Goal: Task Accomplishment & Management: Complete application form

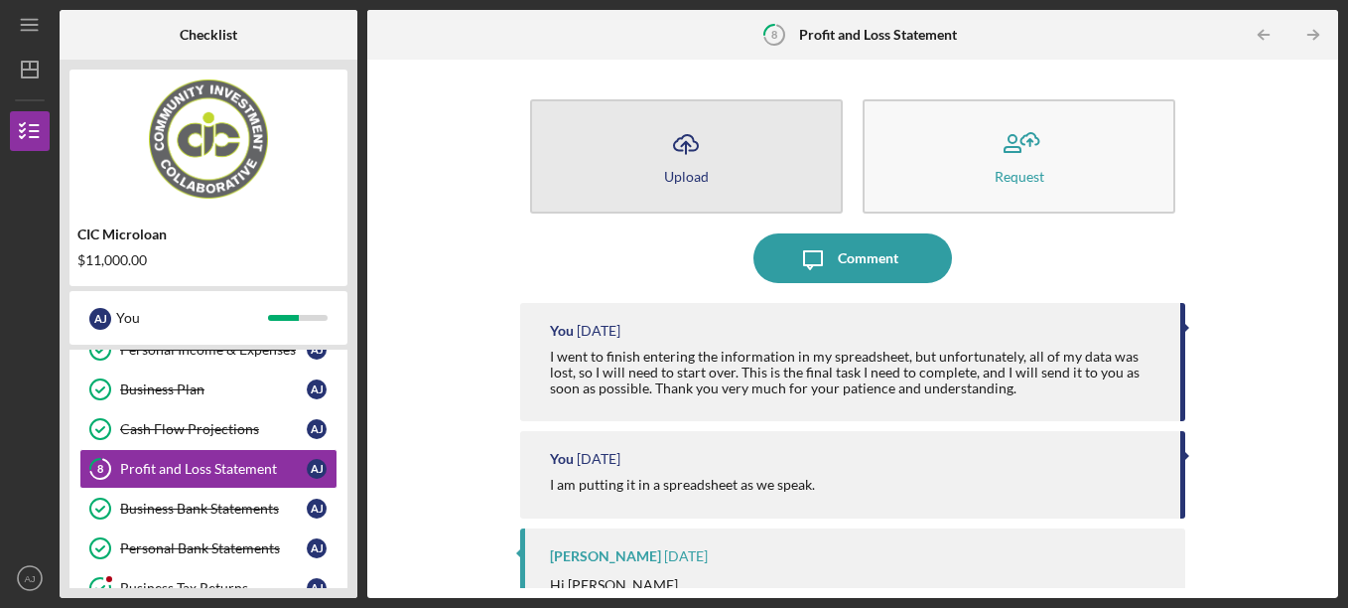
click at [610, 160] on button "Icon/Upload Upload" at bounding box center [686, 156] width 313 height 114
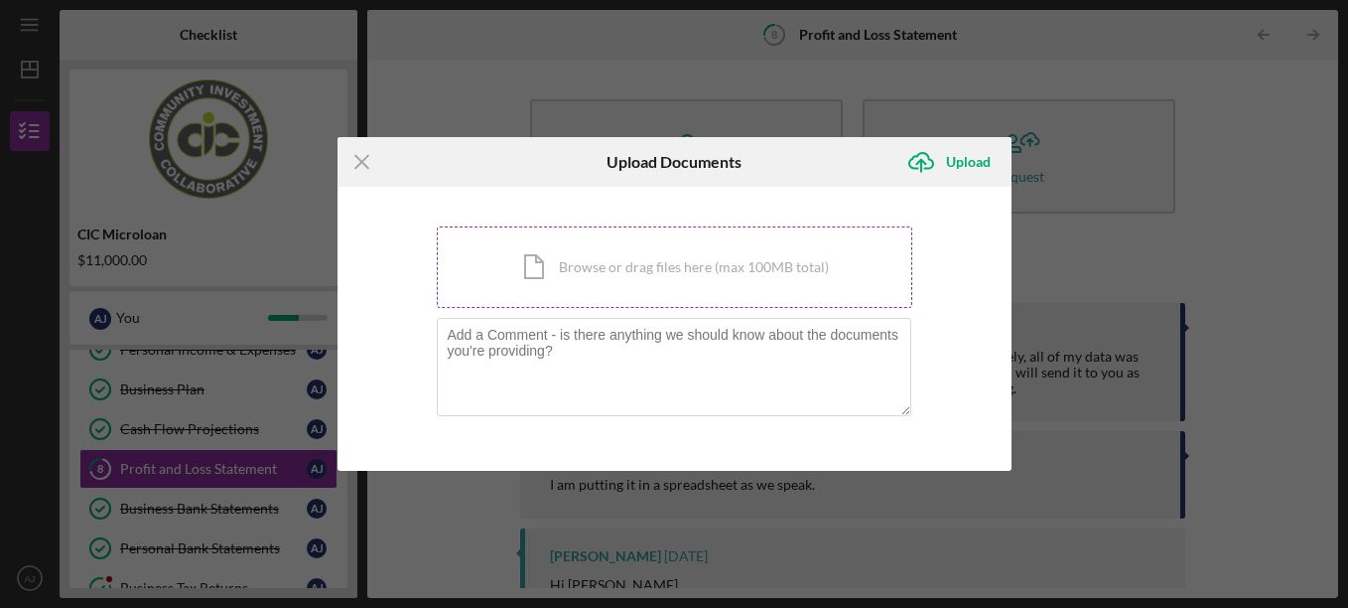
click at [627, 267] on div "Icon/Document Browse or drag files here (max 100MB total) Tap to choose files o…" at bounding box center [675, 266] width 476 height 81
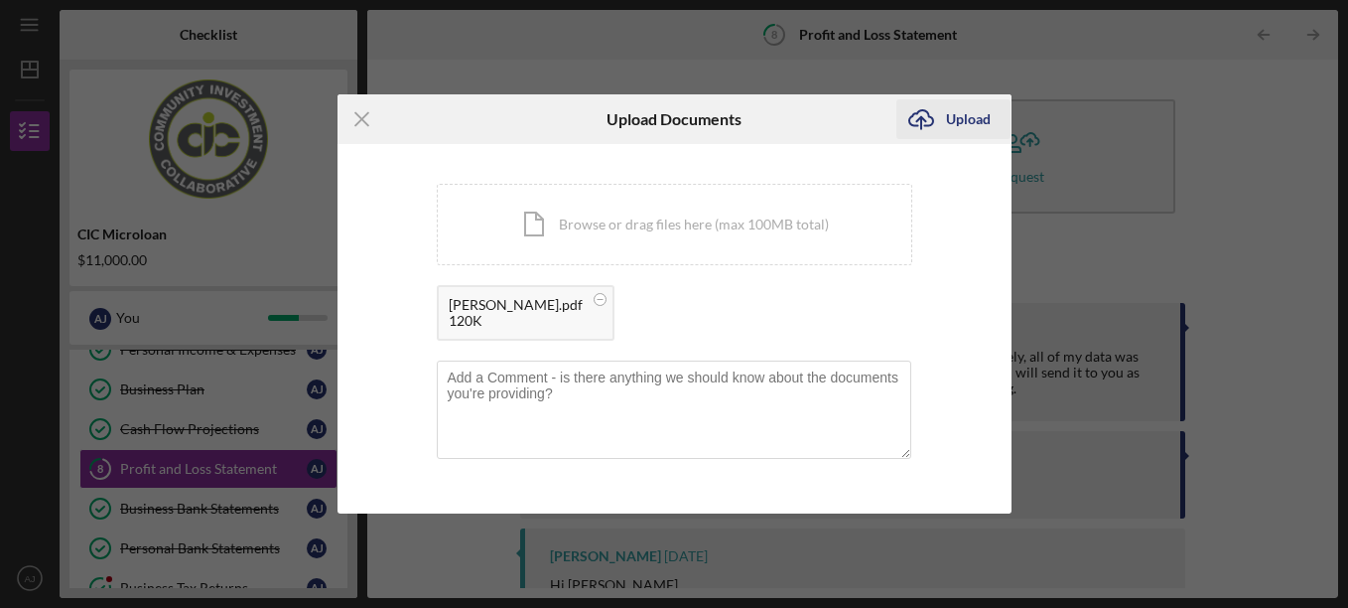
click at [938, 119] on icon "Icon/Upload" at bounding box center [921, 119] width 50 height 50
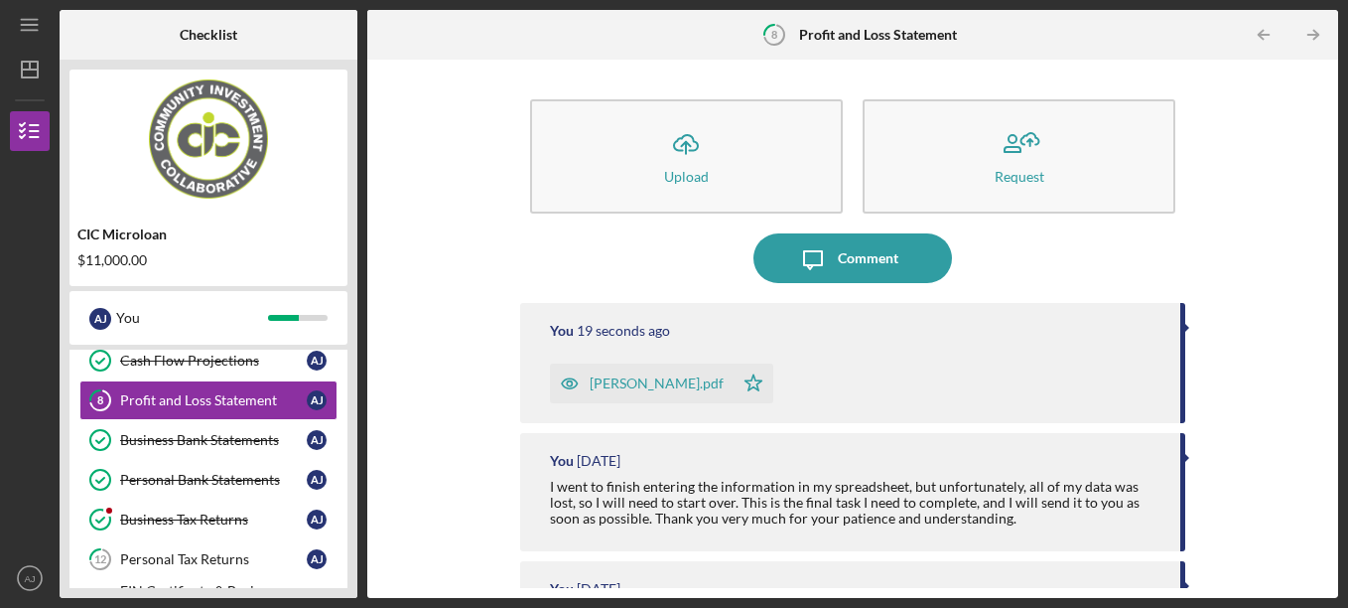
scroll to position [290, 0]
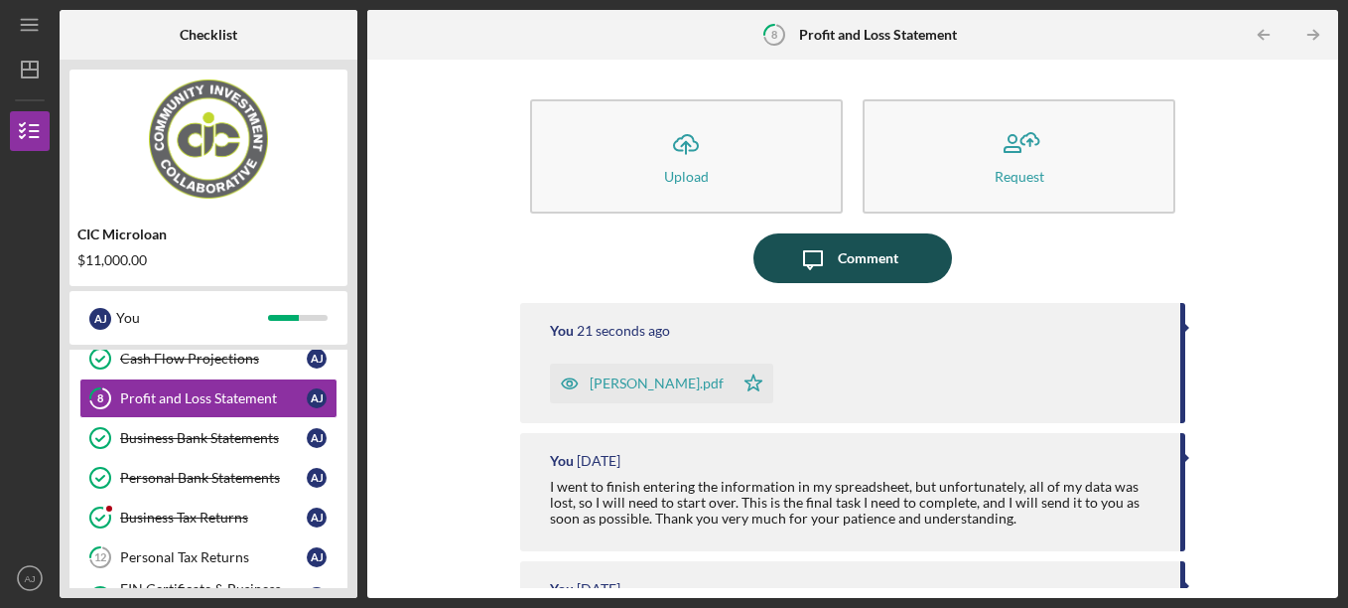
click at [864, 262] on div "Comment" at bounding box center [868, 258] width 61 height 50
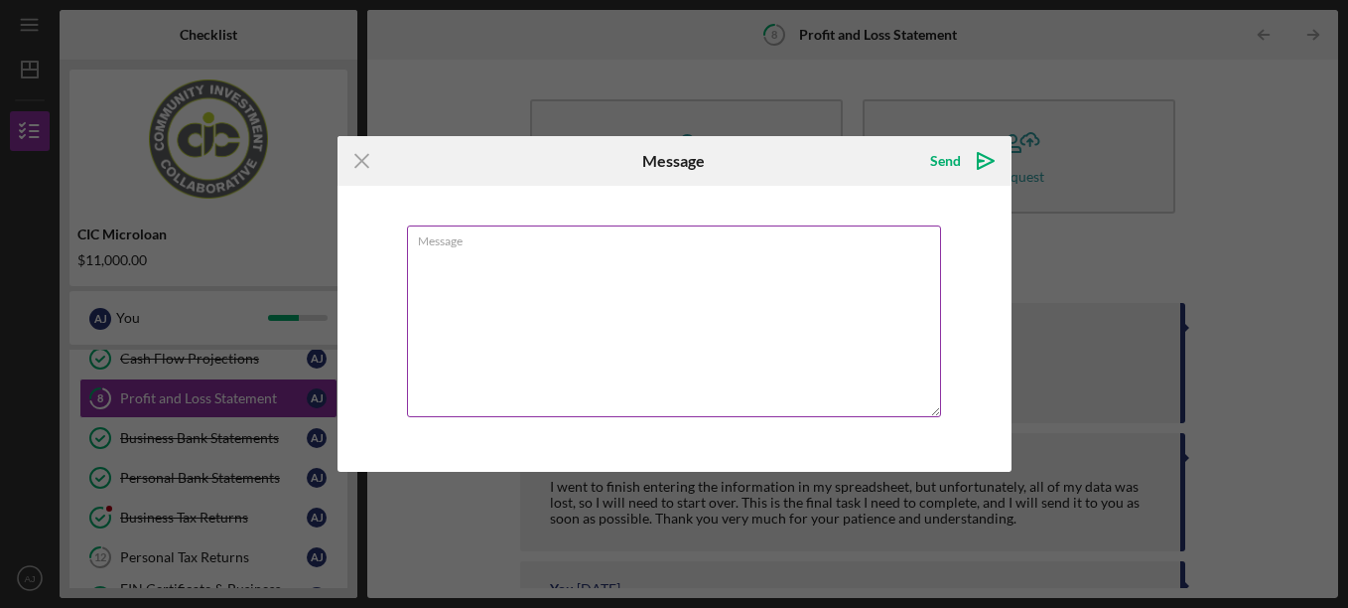
click at [764, 300] on textarea "Message" at bounding box center [674, 321] width 534 height 192
type textarea "c"
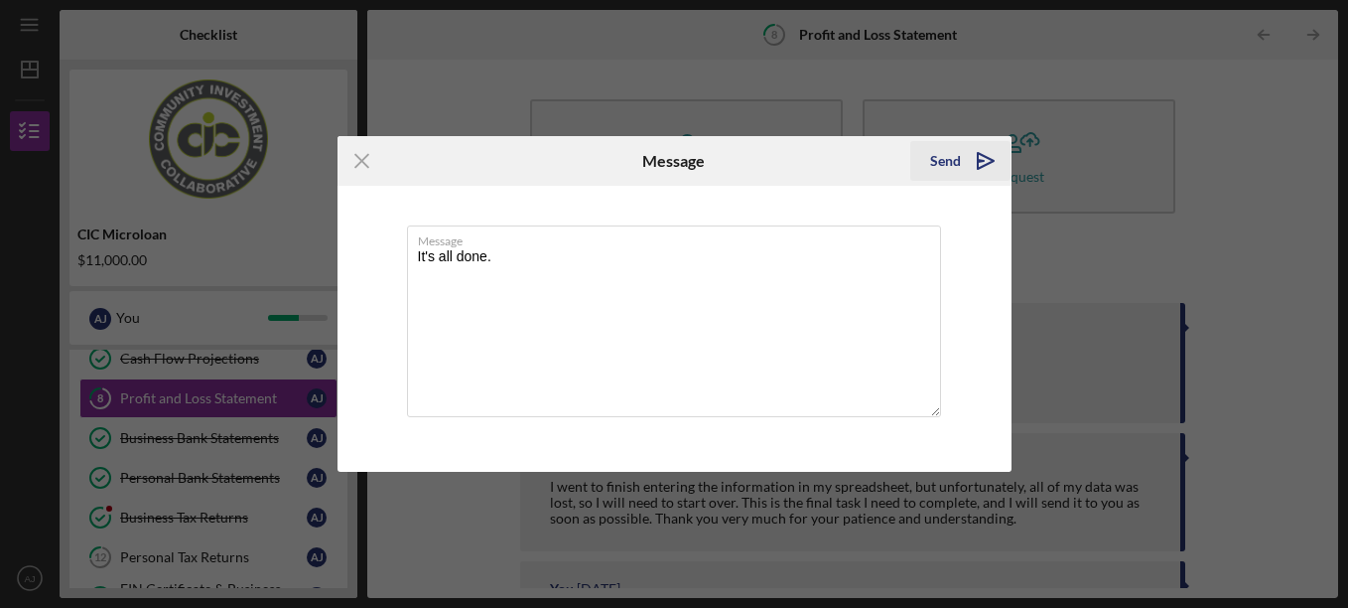
type textarea "It's all done."
click at [974, 157] on icon "Icon/icon-invite-send" at bounding box center [986, 161] width 50 height 50
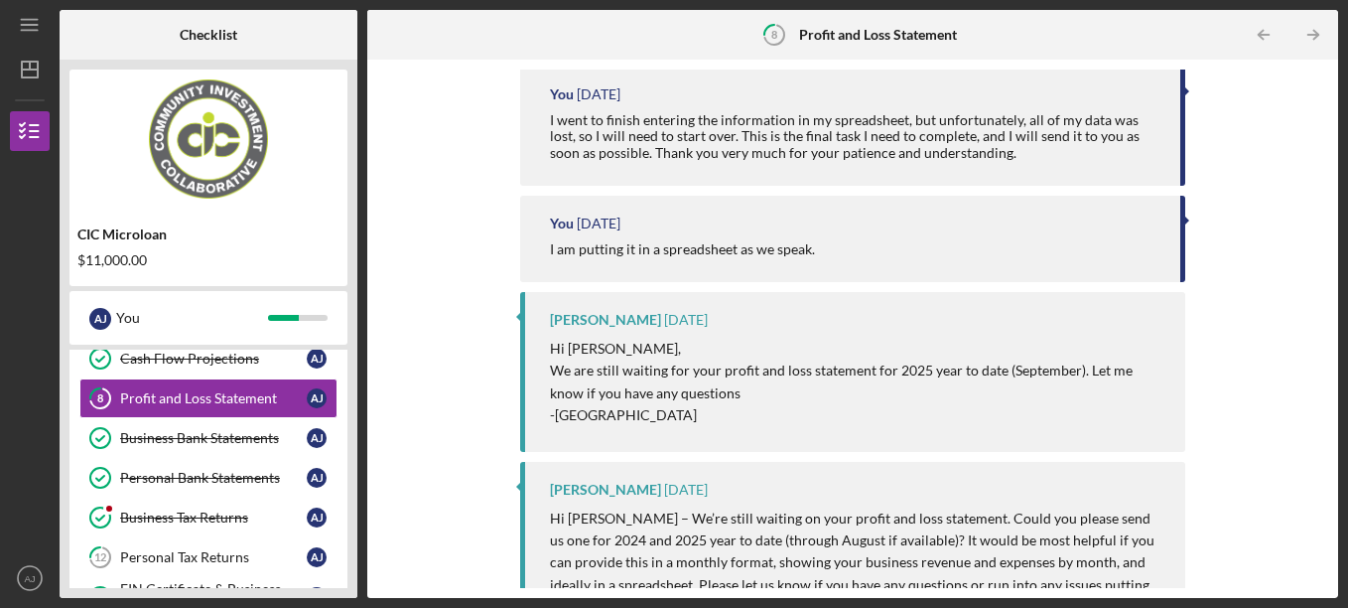
scroll to position [627, 0]
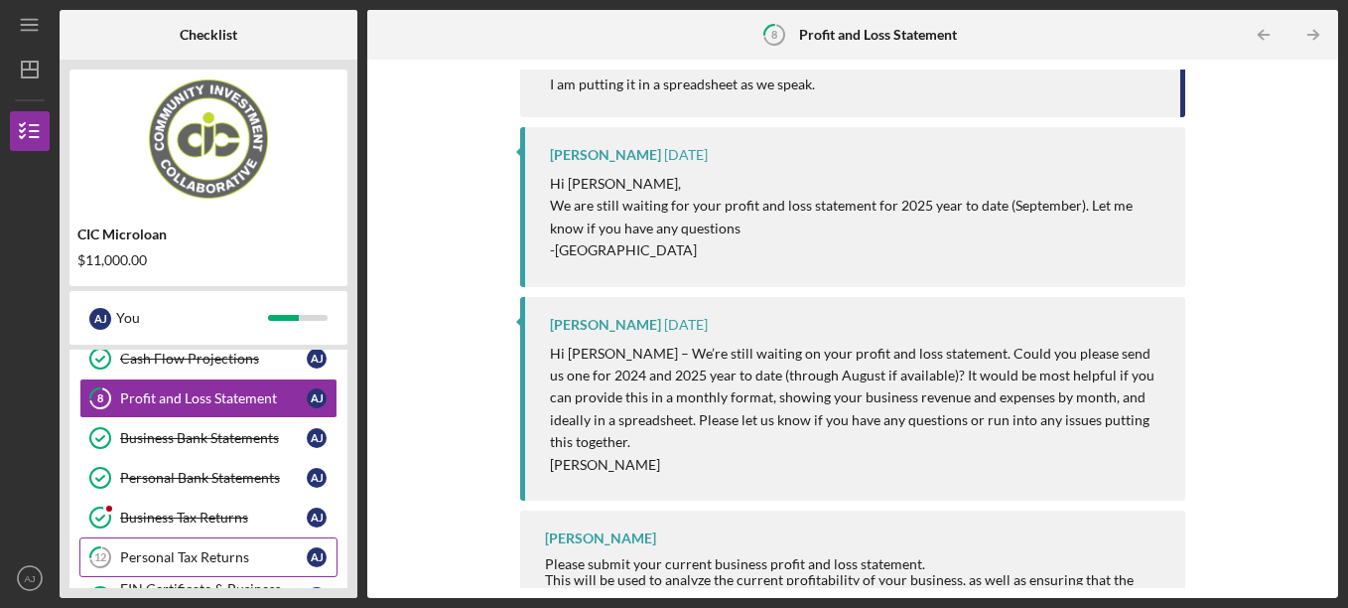
click at [163, 549] on div "Personal Tax Returns" at bounding box center [213, 557] width 187 height 16
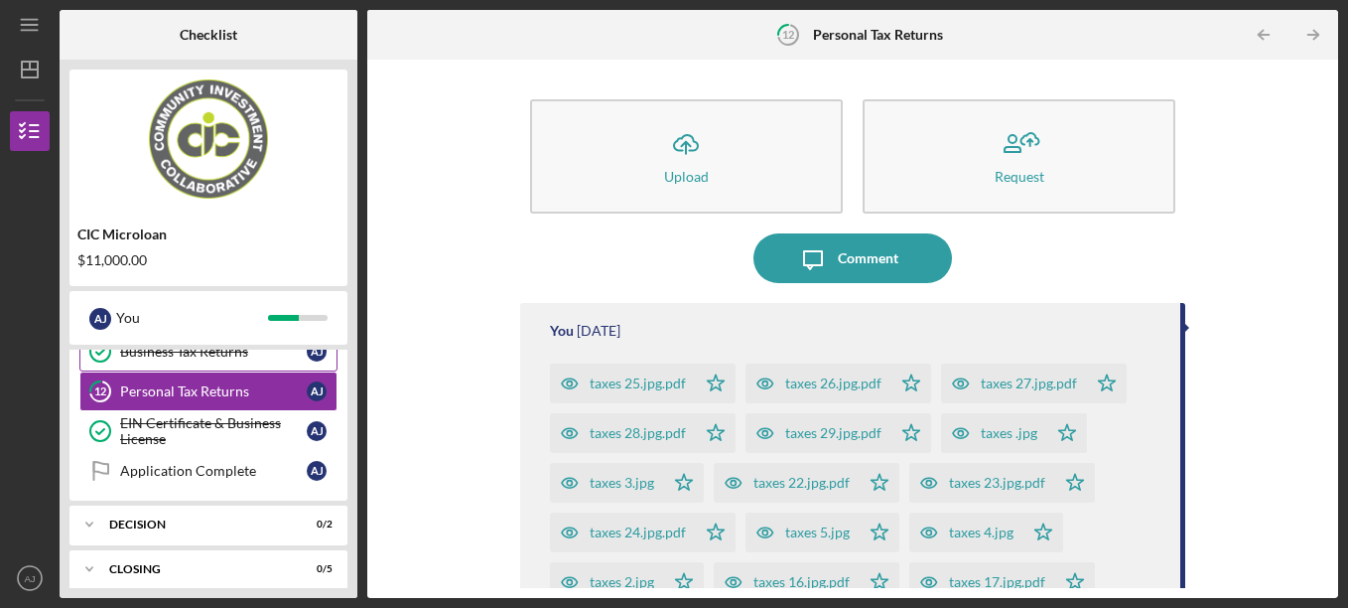
scroll to position [468, 0]
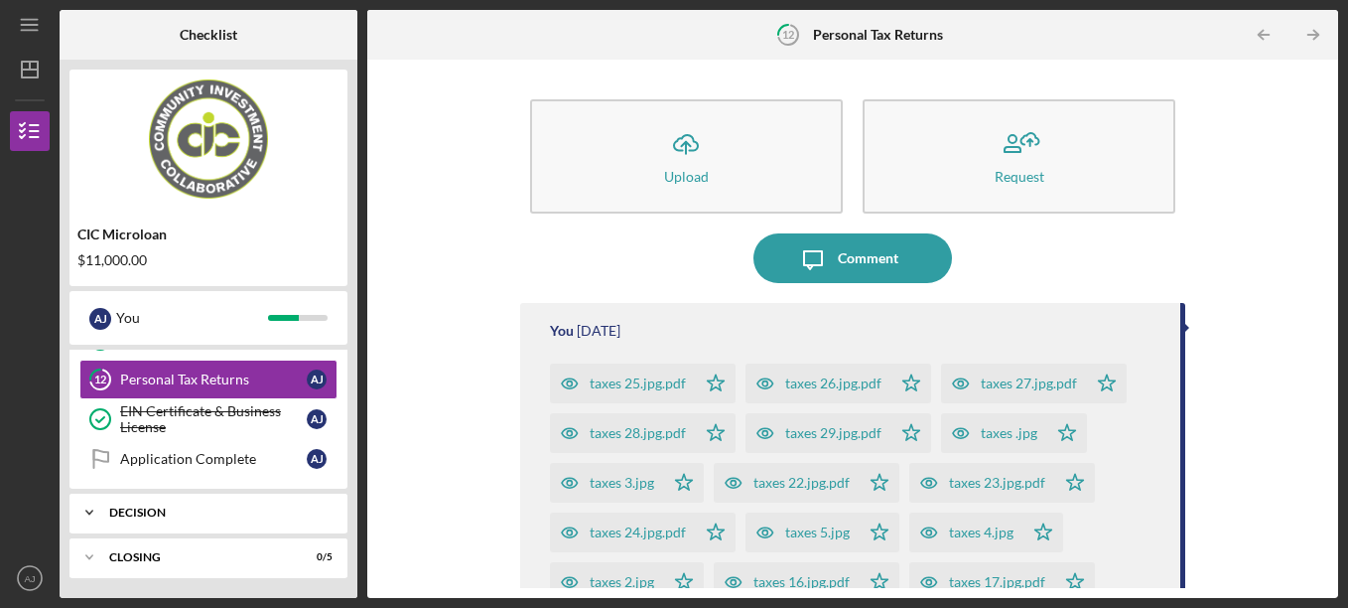
click at [209, 513] on div "Decision" at bounding box center [215, 512] width 213 height 12
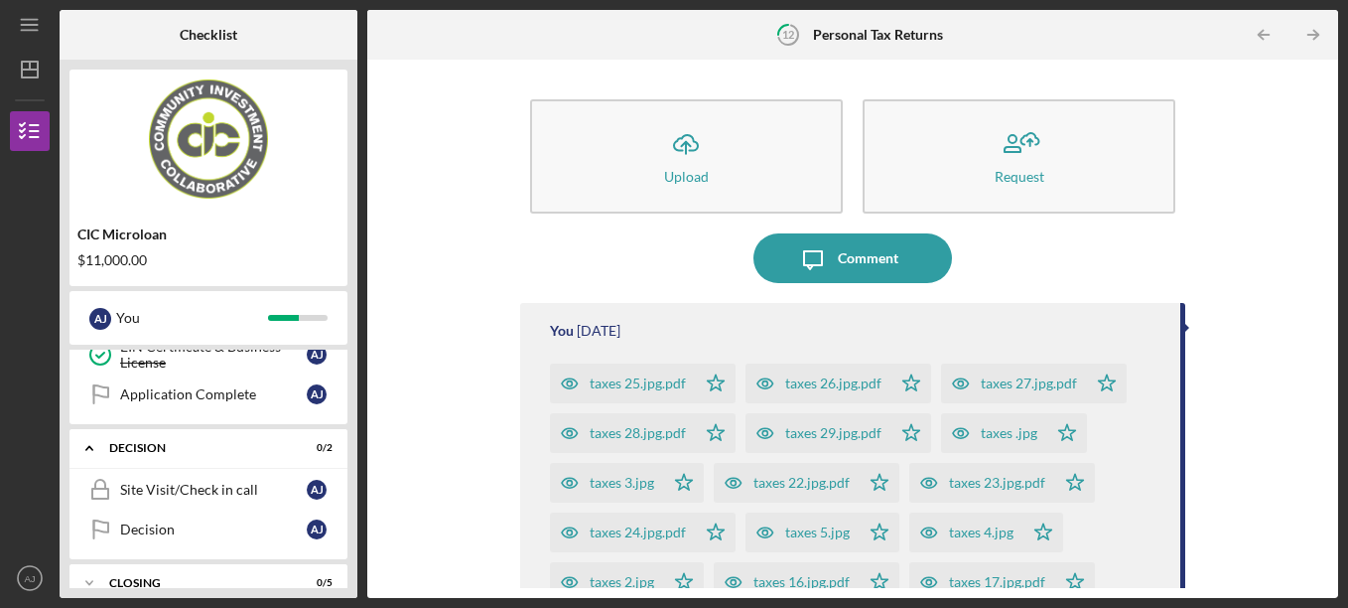
scroll to position [558, 0]
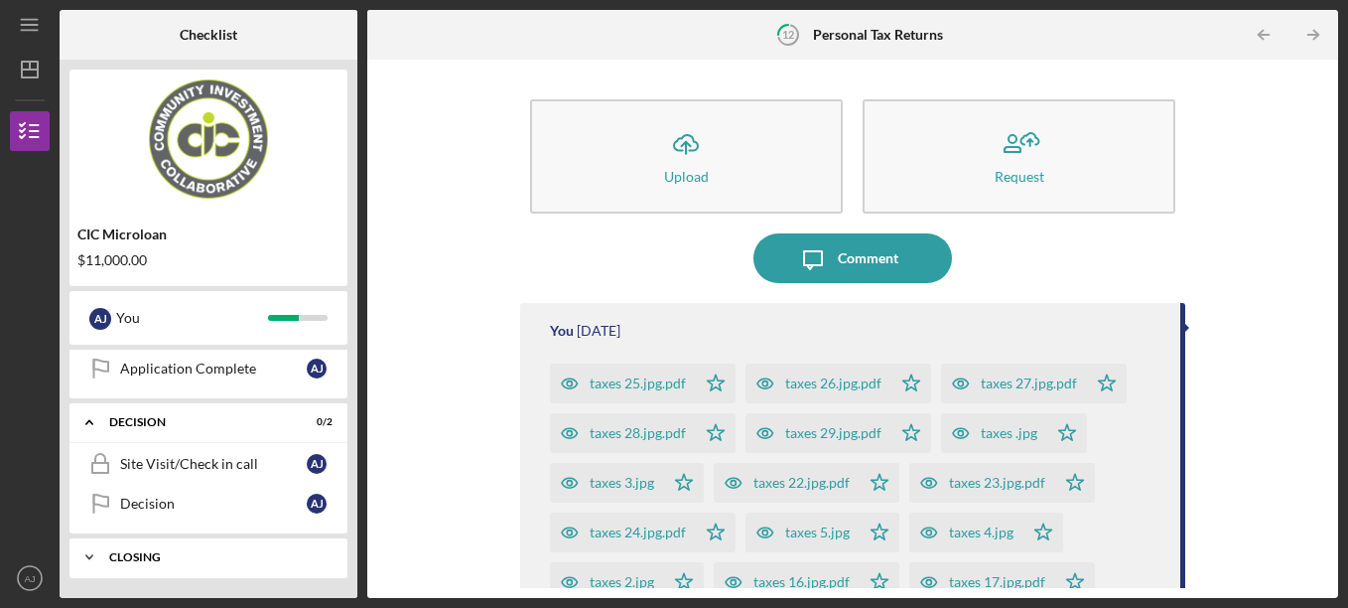
click at [220, 557] on div "CLOSING" at bounding box center [215, 557] width 213 height 12
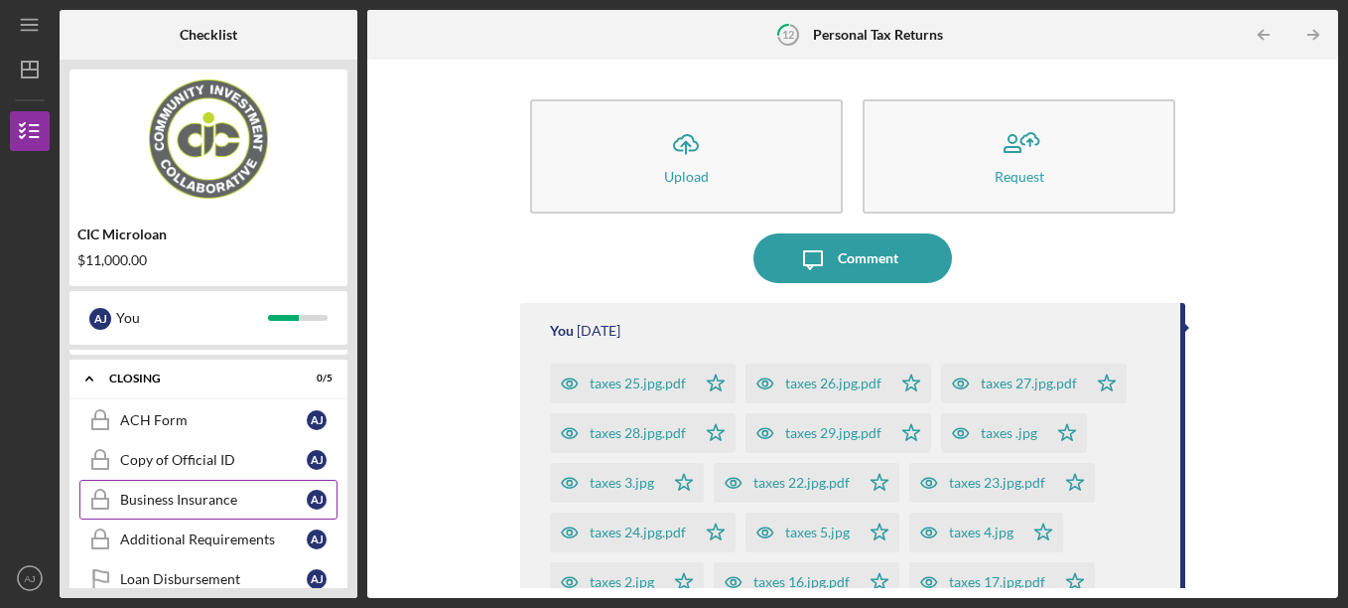
scroll to position [738, 0]
click at [209, 470] on link "Copy of Official ID Copy of Official ID A J" at bounding box center [208, 459] width 258 height 40
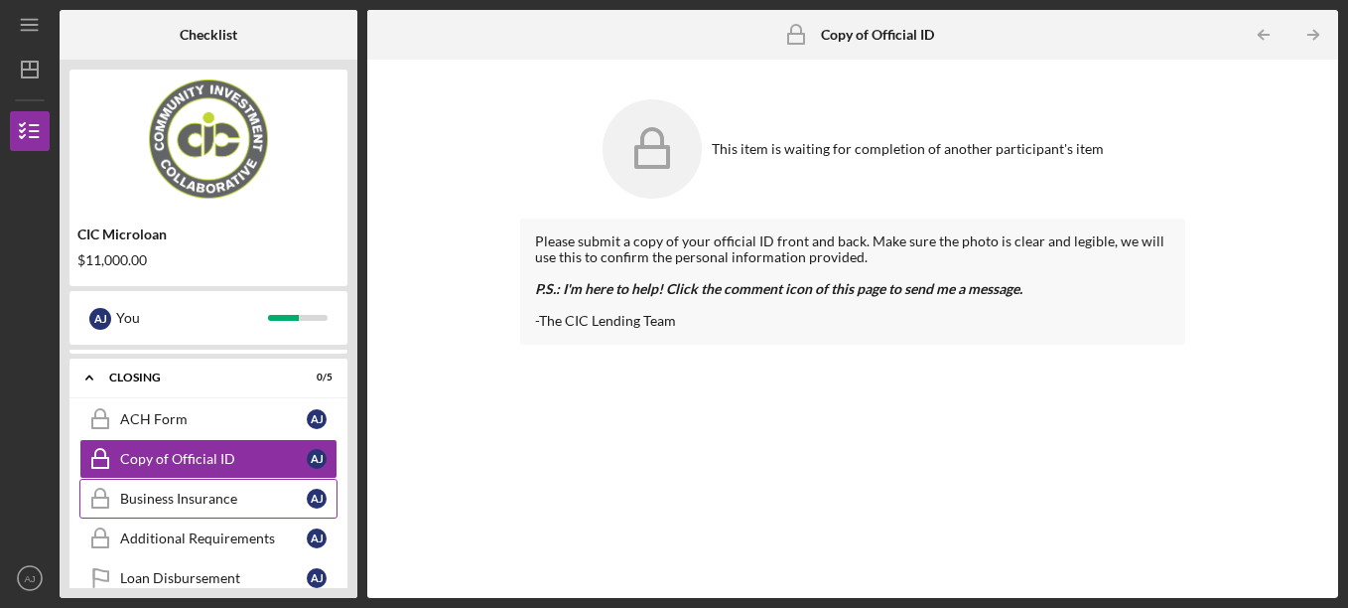
click at [241, 503] on div "Business Insurance" at bounding box center [213, 498] width 187 height 16
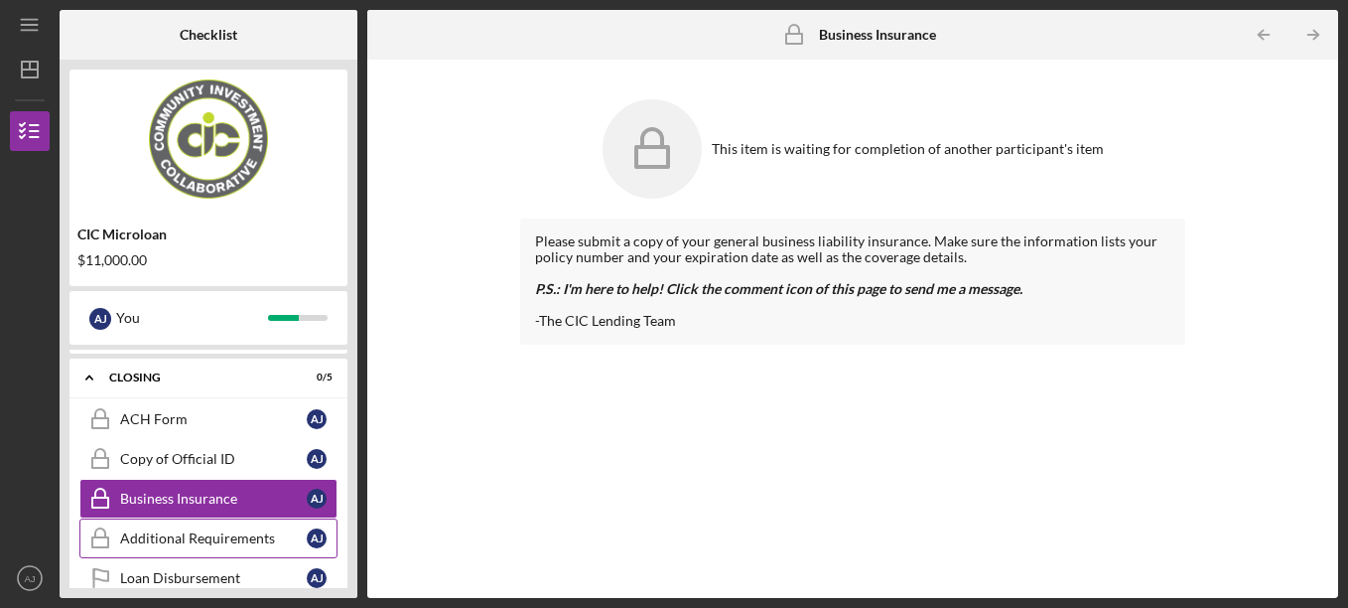
click at [242, 530] on div "Additional Requirements" at bounding box center [213, 538] width 187 height 16
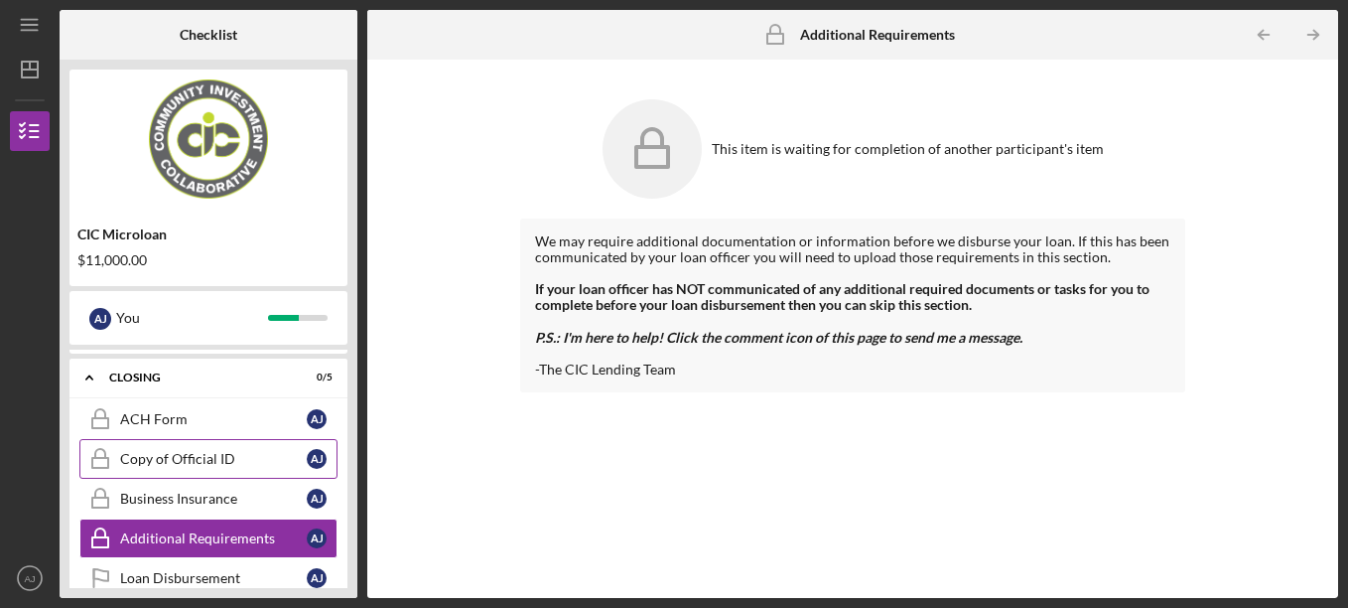
scroll to position [767, 0]
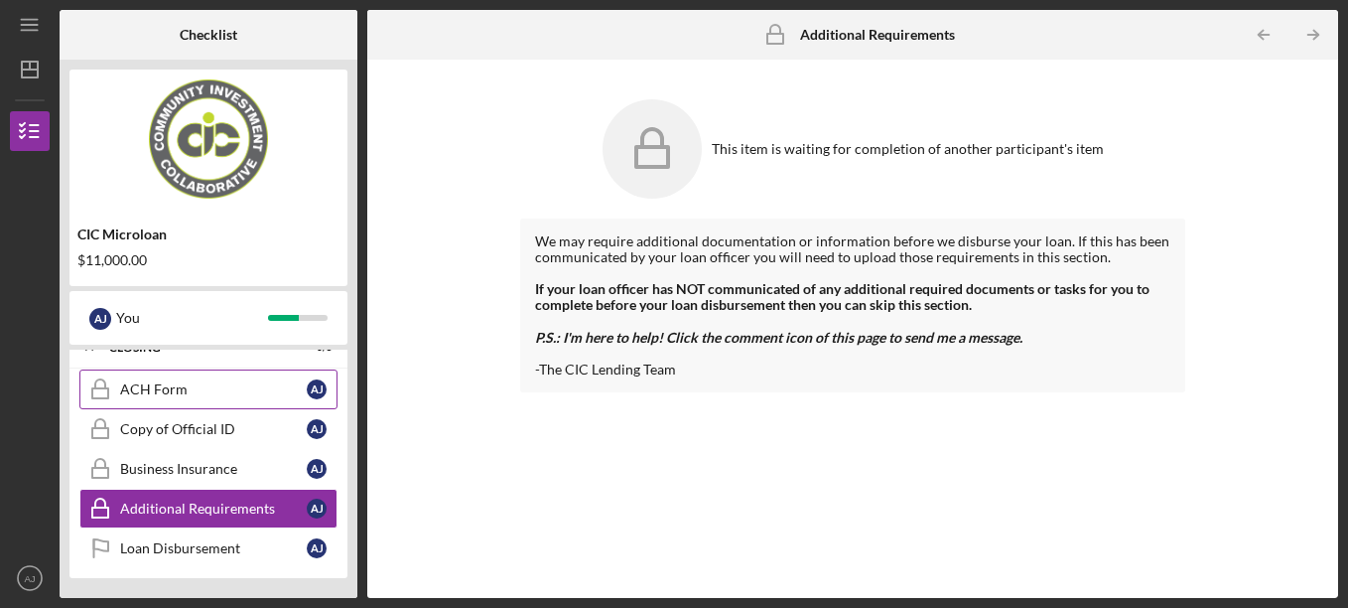
click at [213, 398] on link "ACH Form ACH Form A J" at bounding box center [208, 389] width 258 height 40
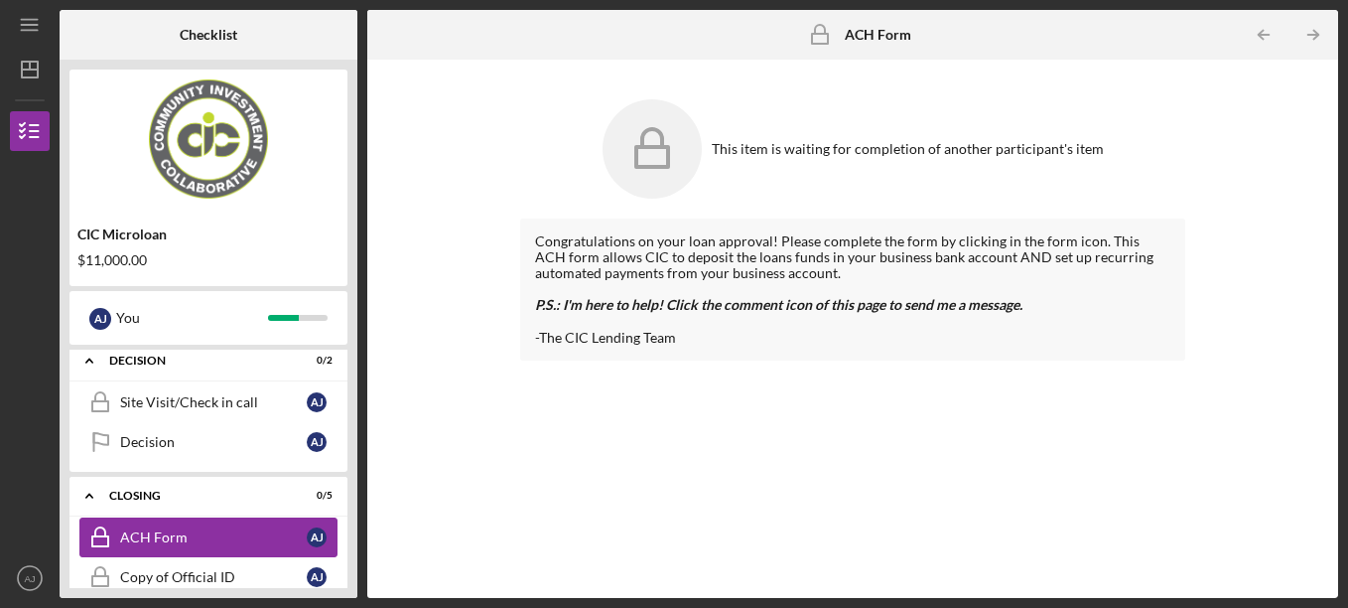
scroll to position [617, 0]
click at [212, 489] on div "Icon/Expander CLOSING 0 / 5" at bounding box center [208, 498] width 278 height 41
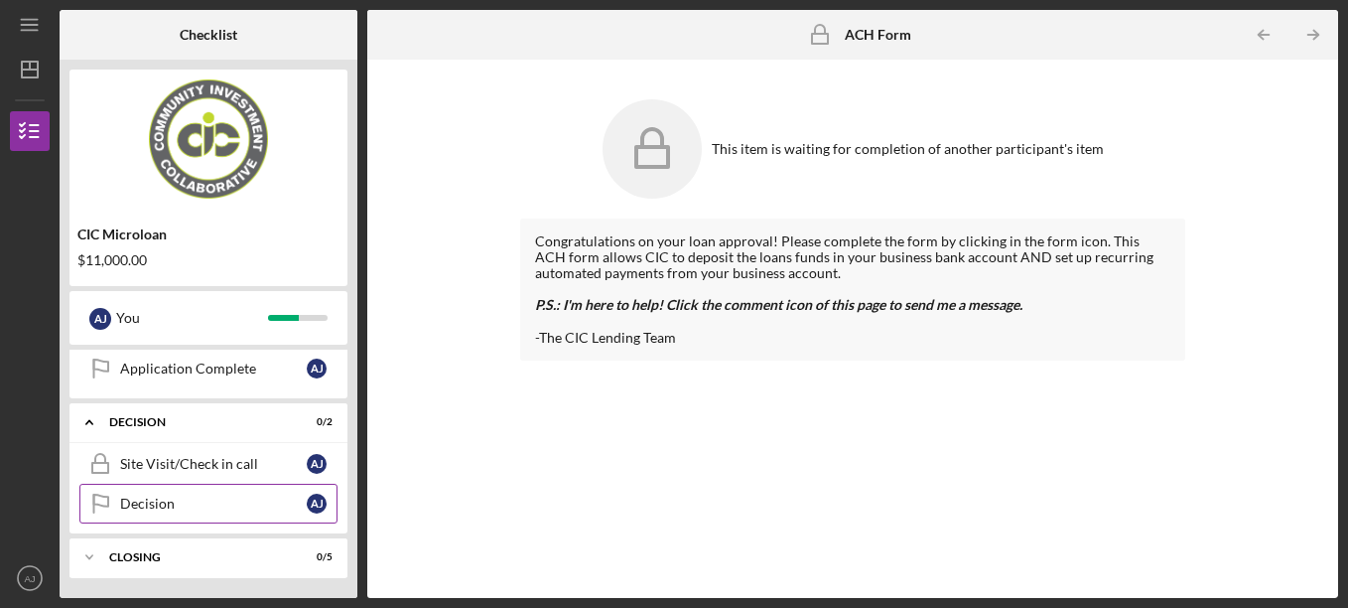
click at [208, 501] on div "Decision" at bounding box center [213, 503] width 187 height 16
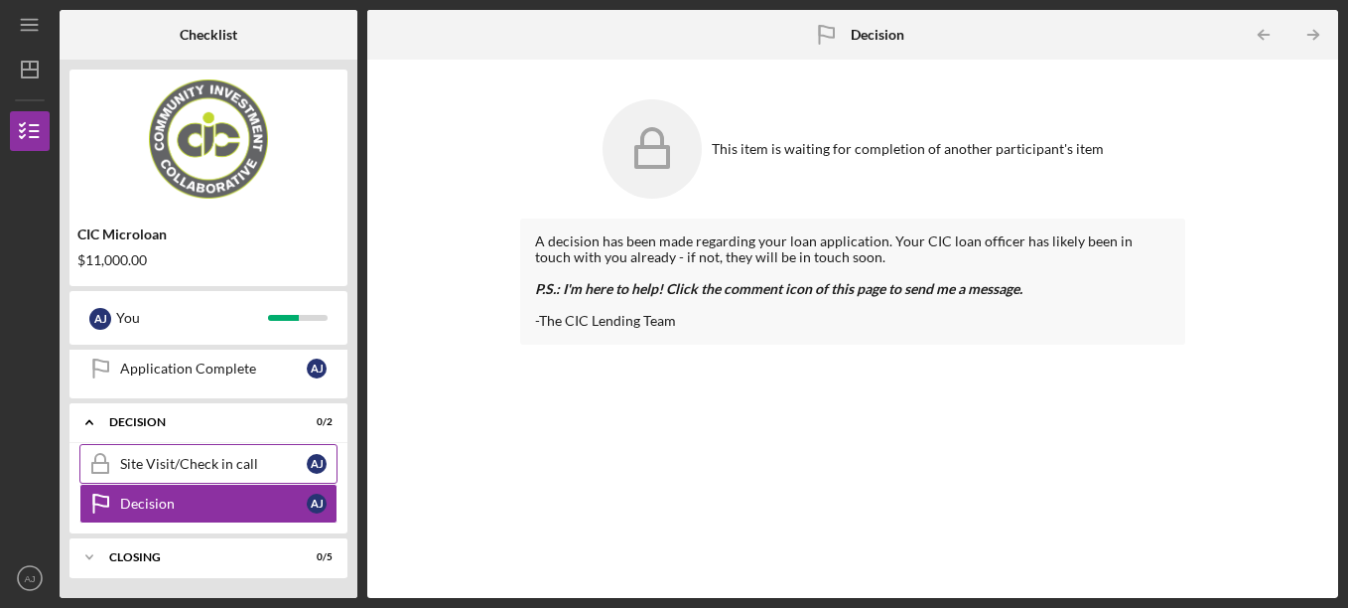
click at [239, 472] on div "Site Visit/Check in call" at bounding box center [213, 464] width 187 height 16
